Goal: Task Accomplishment & Management: Complete application form

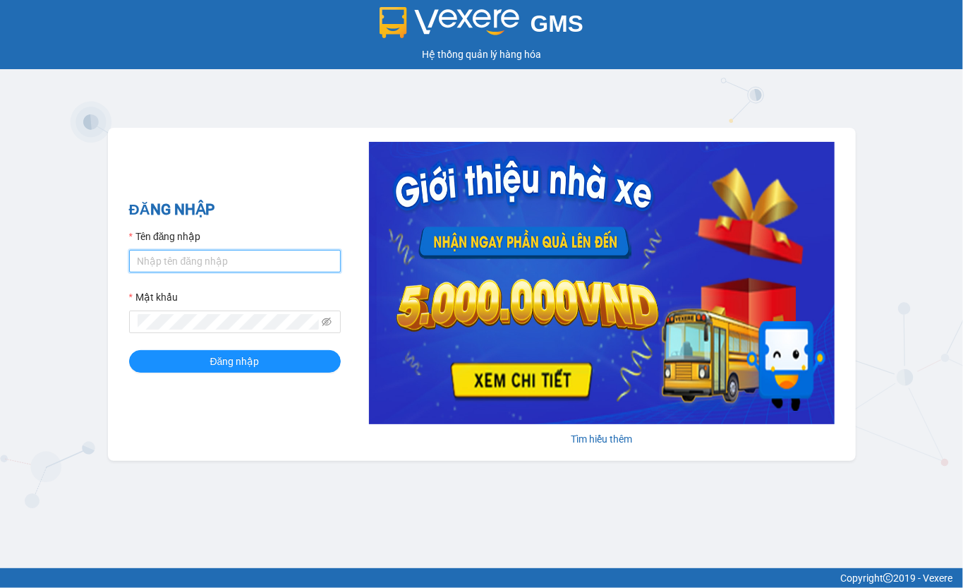
click at [207, 258] on input "Tên đăng nhập" at bounding box center [235, 261] width 212 height 23
type input "maiphuong.lienhung"
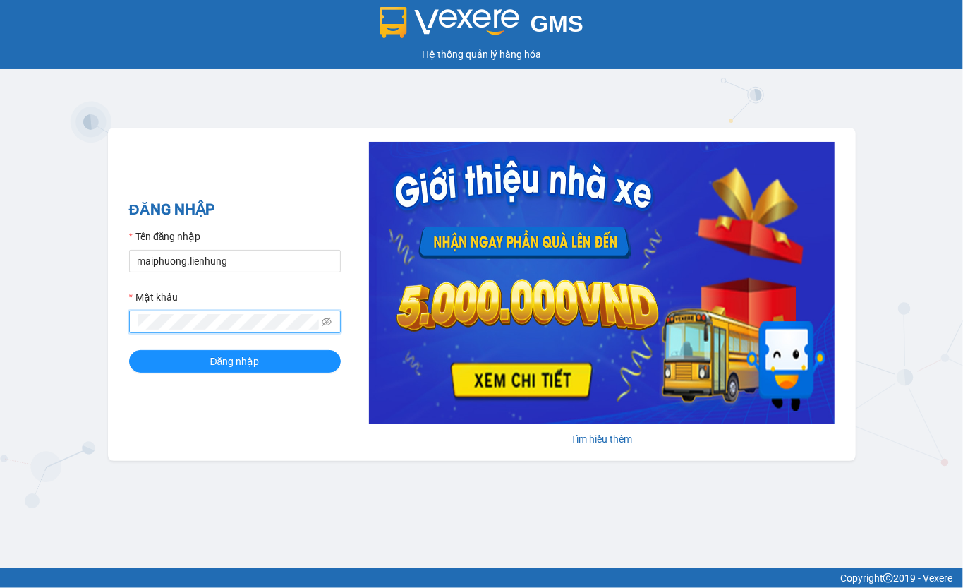
click at [129, 350] on button "Đăng nhập" at bounding box center [235, 361] width 212 height 23
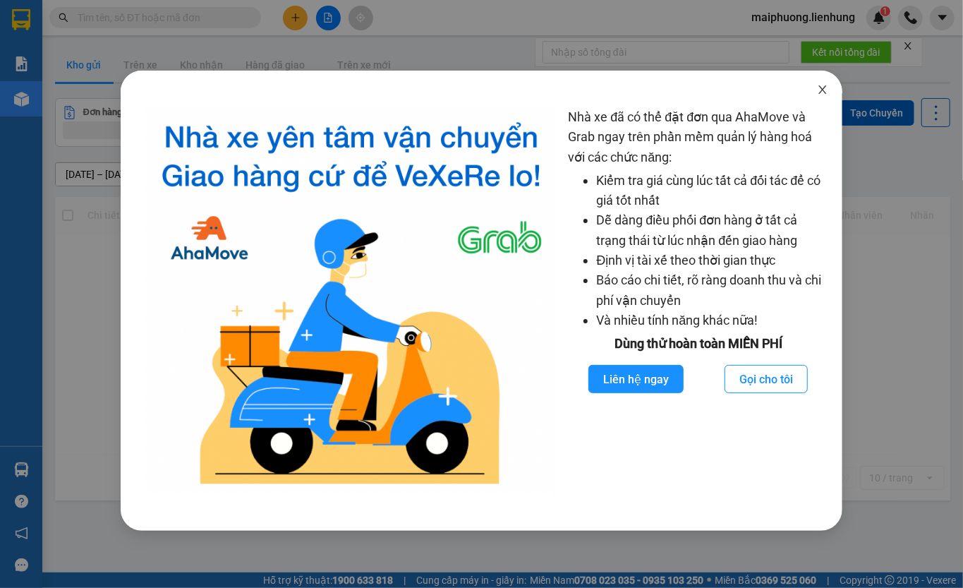
click at [811, 78] on span "Close" at bounding box center [823, 91] width 40 height 40
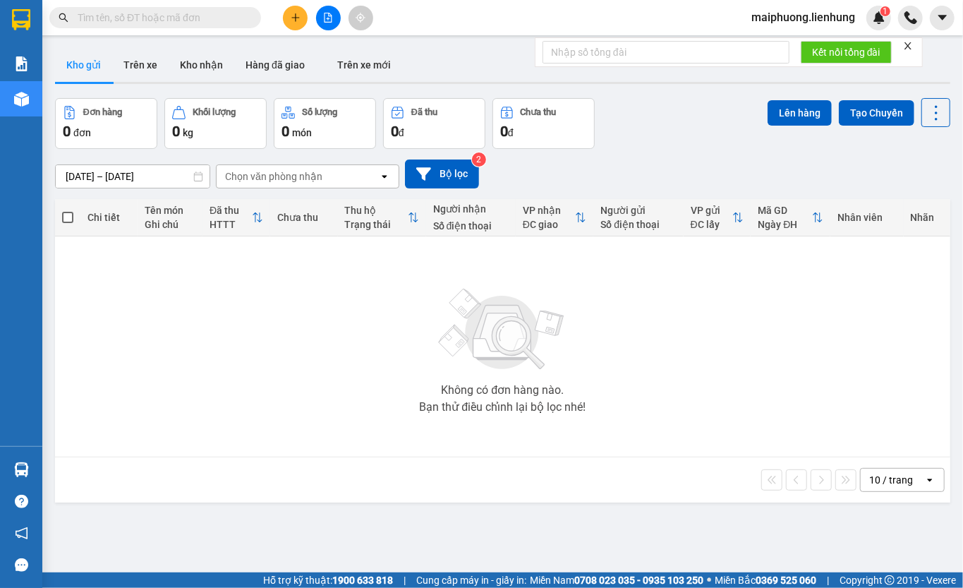
click at [147, 24] on input "text" at bounding box center [161, 18] width 167 height 16
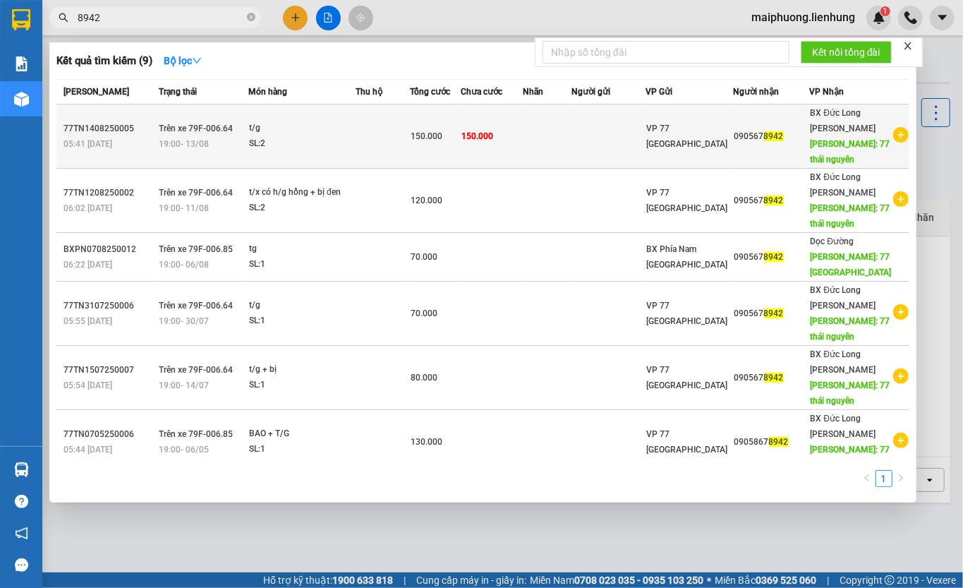
type input "8942"
click at [488, 152] on td "150.000" at bounding box center [492, 136] width 62 height 64
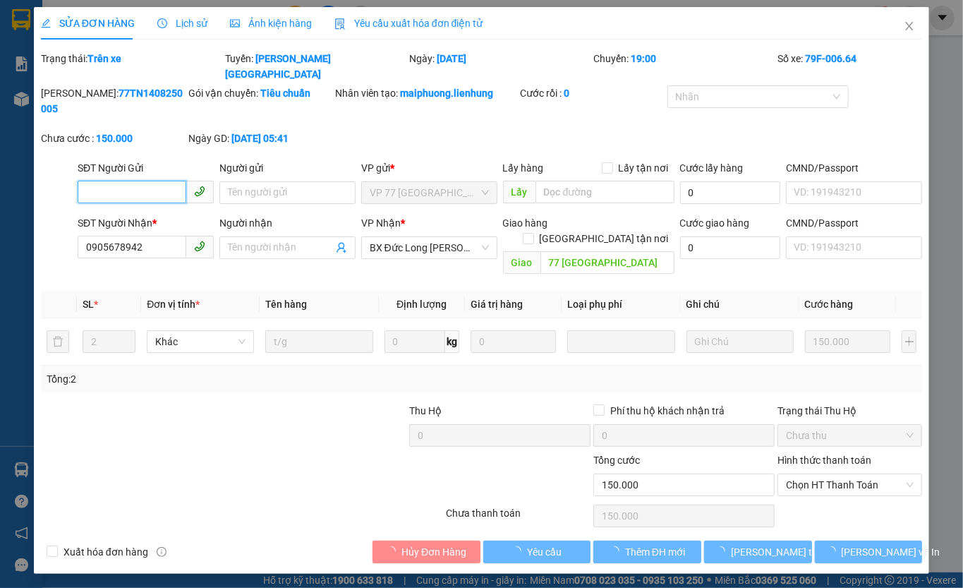
type input "0905678942"
type input "77 thái nguyên"
type input "150.000"
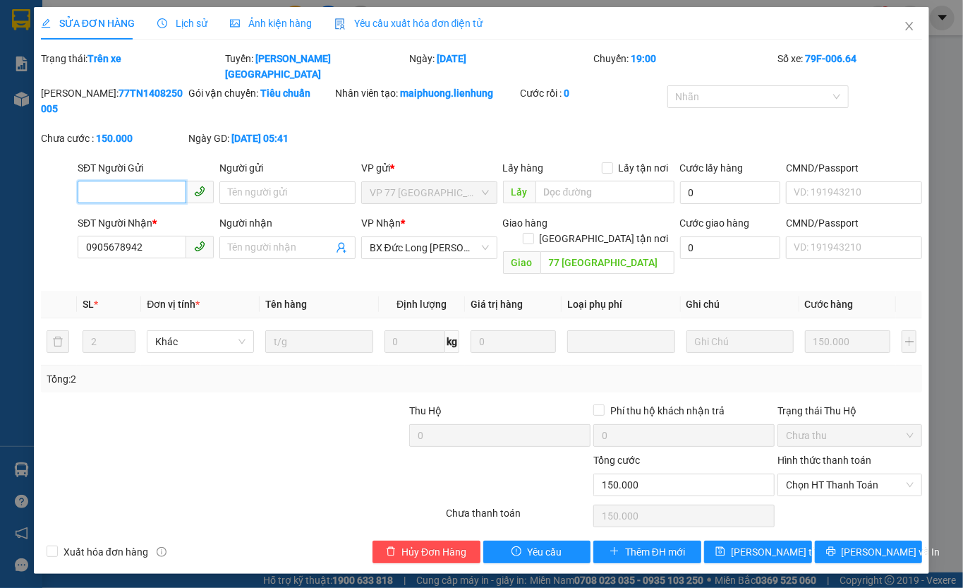
drag, startPoint x: 852, startPoint y: 430, endPoint x: 844, endPoint y: 450, distance: 21.5
click at [852, 474] on span "Chọn HT Thanh Toán" at bounding box center [850, 484] width 128 height 21
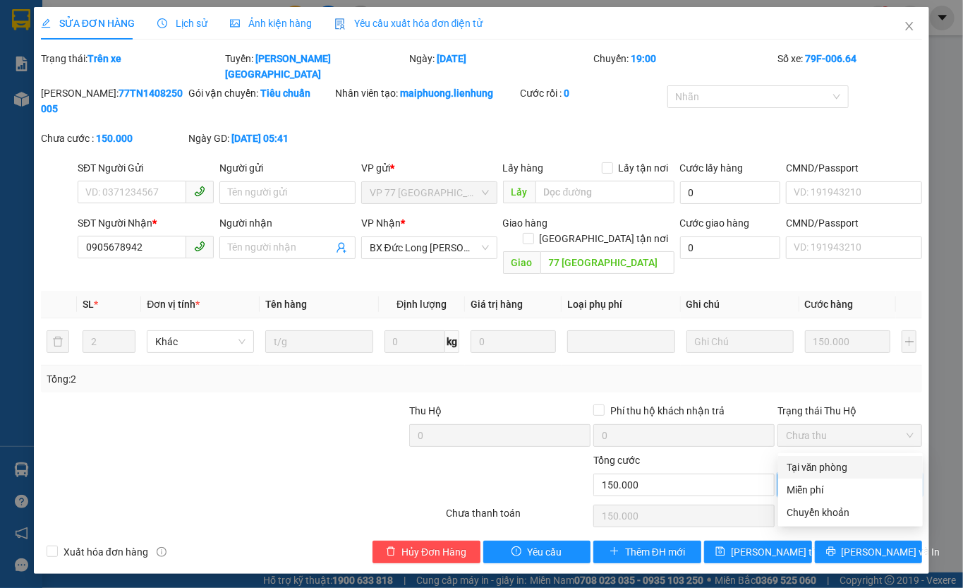
click at [824, 464] on div "Tại văn phòng" at bounding box center [851, 467] width 128 height 16
type input "0"
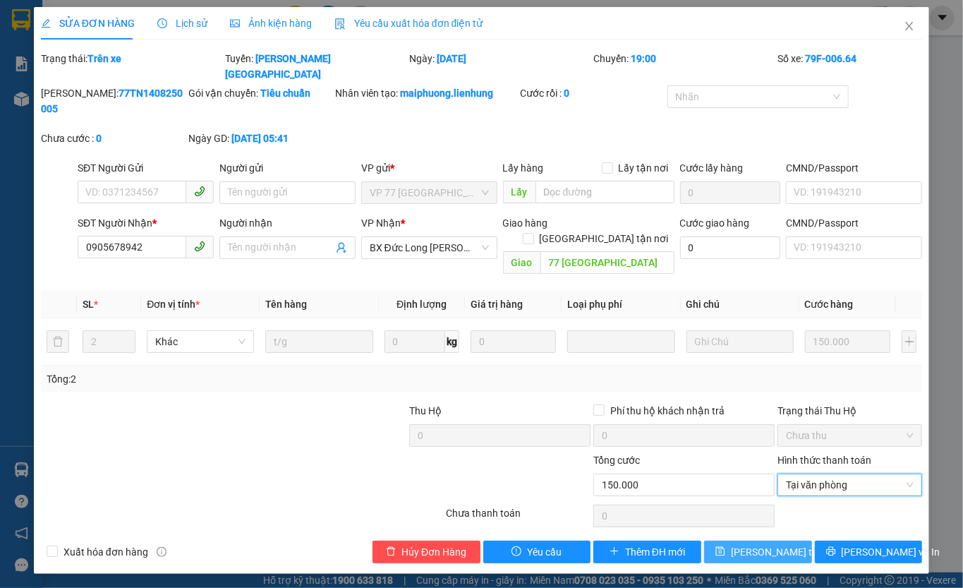
click at [766, 544] on span "Lưu thay đổi" at bounding box center [787, 552] width 113 height 16
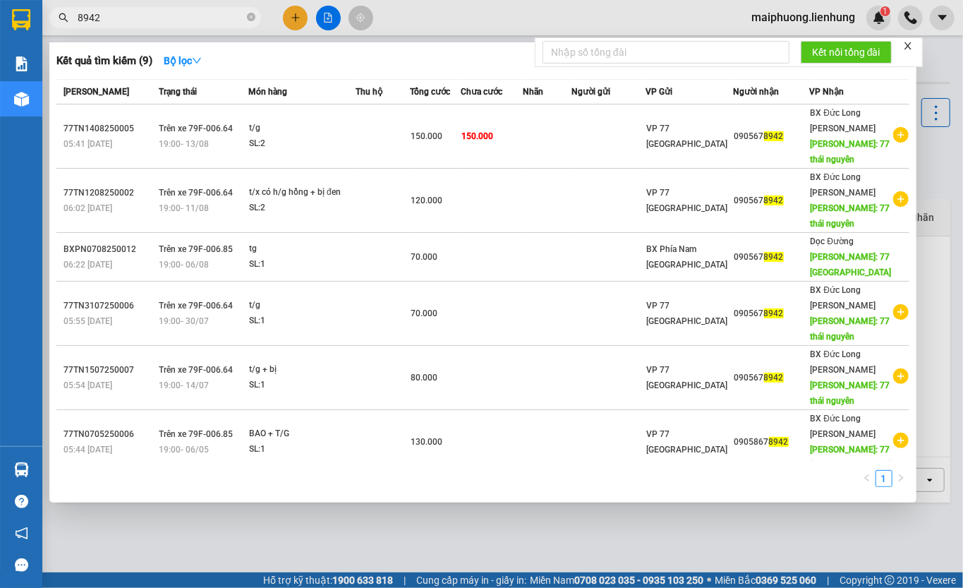
click at [162, 8] on span "8942" at bounding box center [155, 17] width 212 height 21
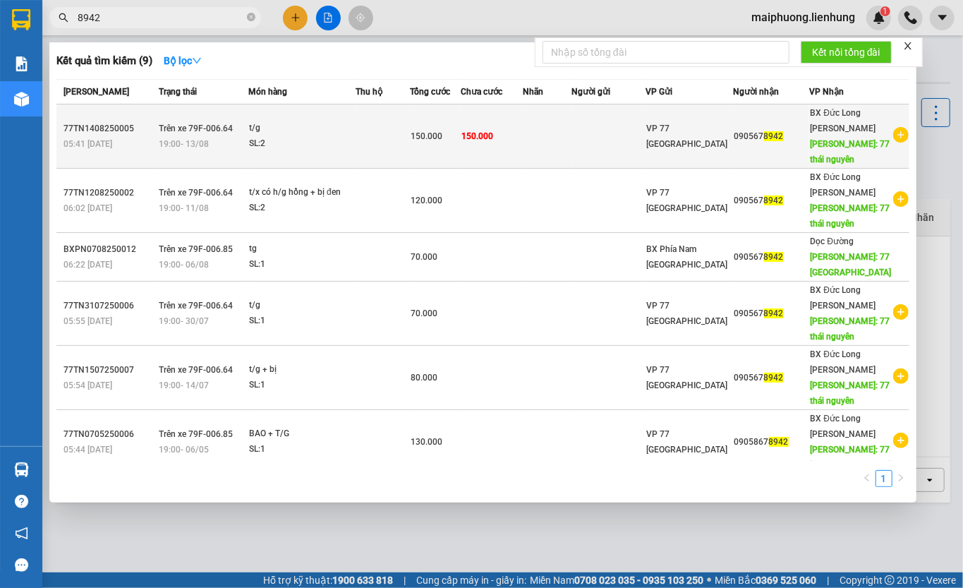
click at [507, 142] on td "150.000" at bounding box center [492, 136] width 62 height 64
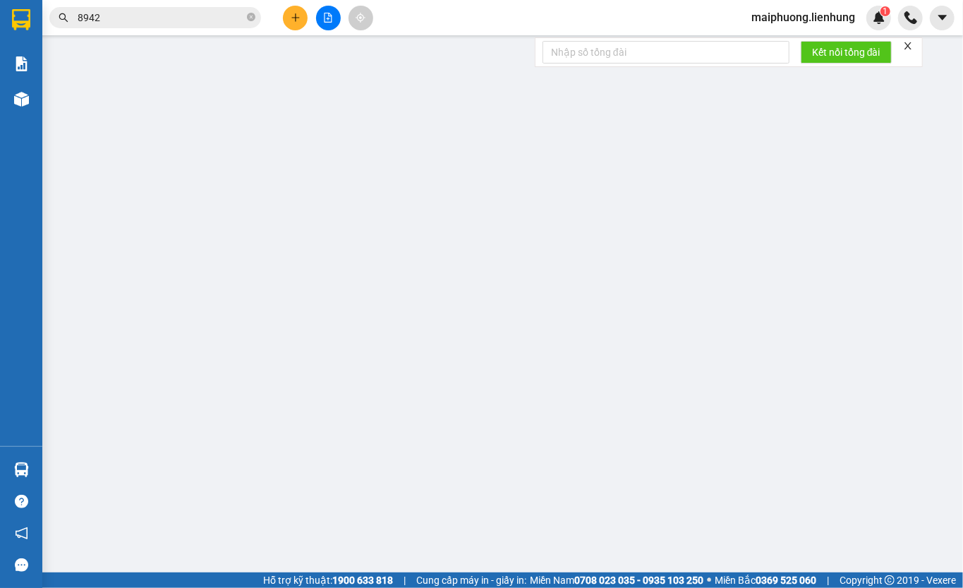
type input "0905678942"
type input "77 thái nguyên"
type input "150.000"
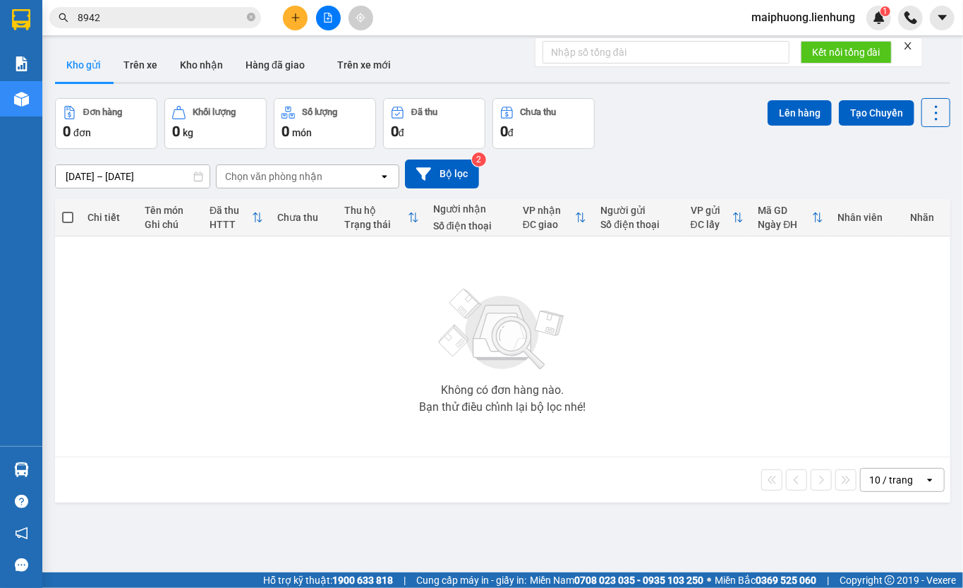
click at [133, 20] on input "8942" at bounding box center [161, 18] width 167 height 16
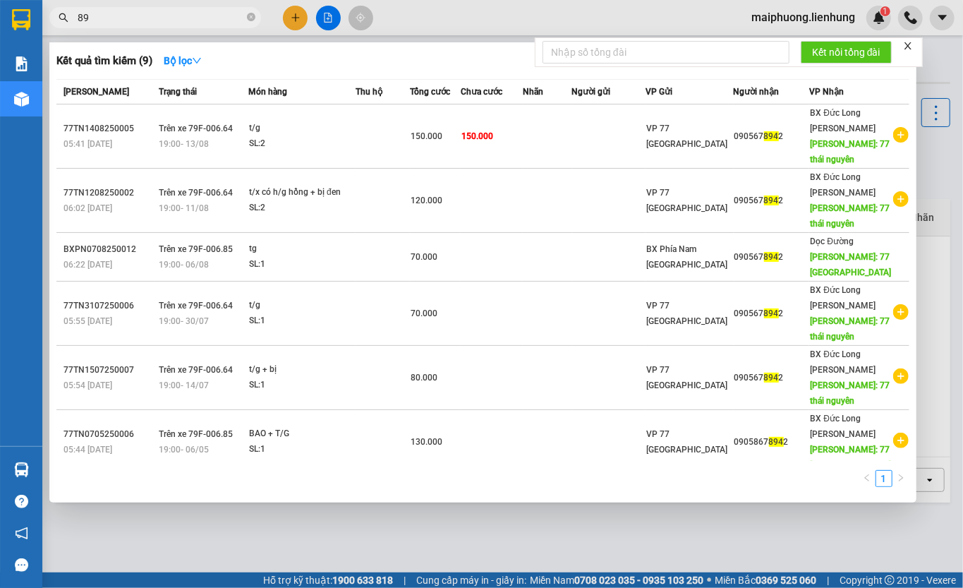
type input "8"
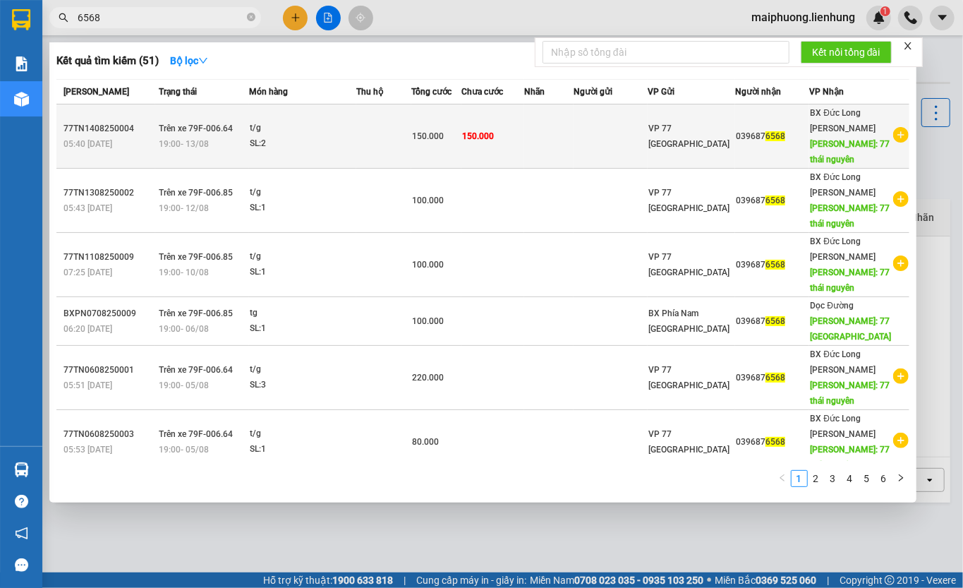
type input "6568"
click at [461, 136] on div "150.000" at bounding box center [436, 136] width 49 height 16
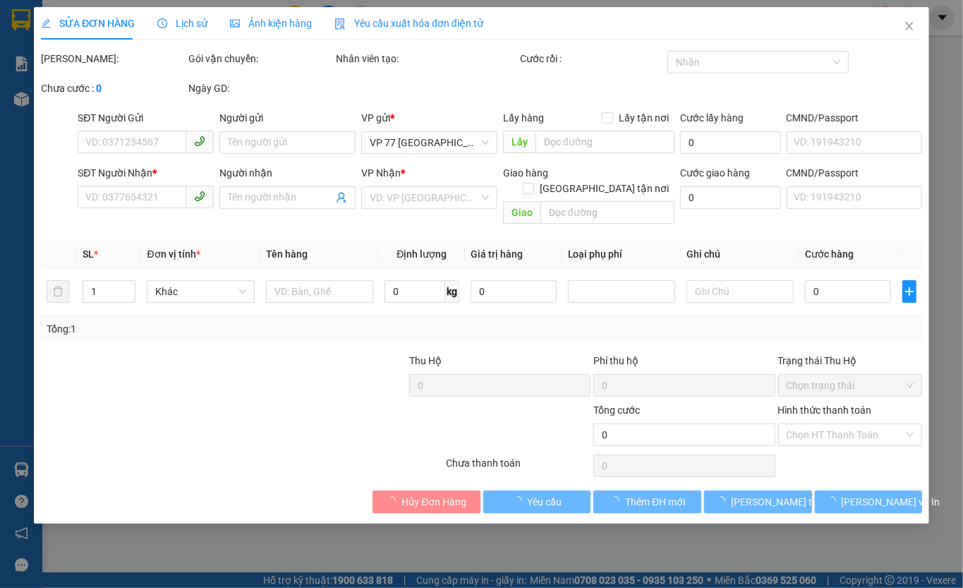
type input "0396876568"
type input "77 thái nguyên"
type input "150.000"
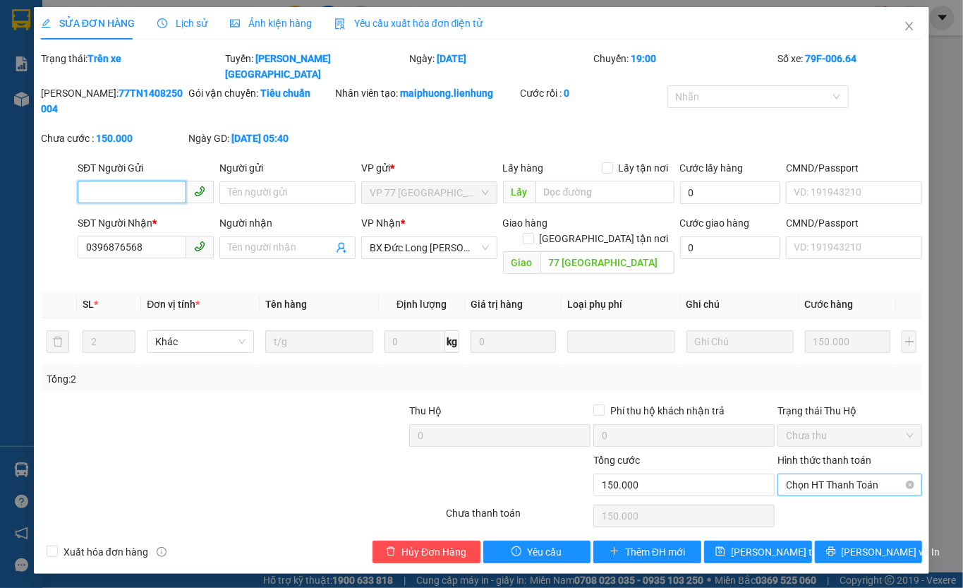
click at [844, 474] on span "Chọn HT Thanh Toán" at bounding box center [850, 484] width 128 height 21
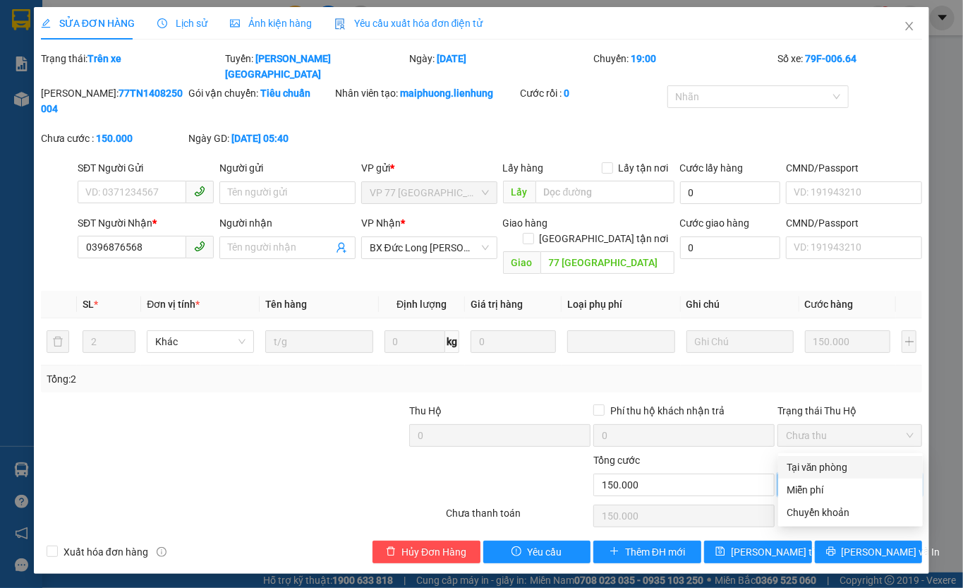
click at [831, 464] on div "Tại văn phòng" at bounding box center [851, 467] width 128 height 16
type input "0"
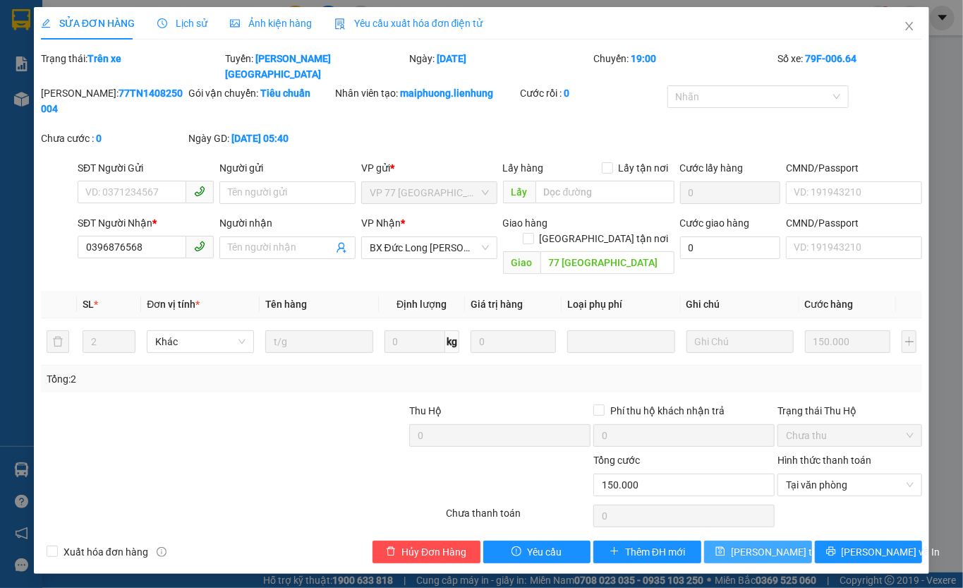
click at [768, 544] on span "Lưu thay đổi" at bounding box center [787, 552] width 113 height 16
